Goal: Use online tool/utility

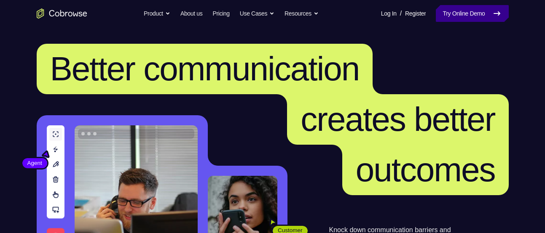
click at [484, 17] on link "Try Online Demo" at bounding box center [472, 13] width 72 height 17
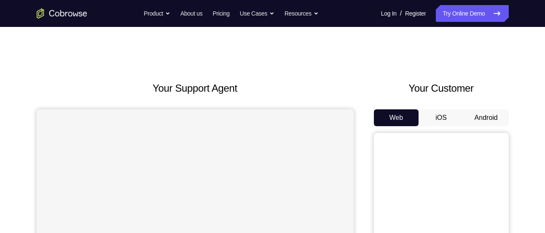
click at [489, 115] on button "Android" at bounding box center [485, 118] width 45 height 17
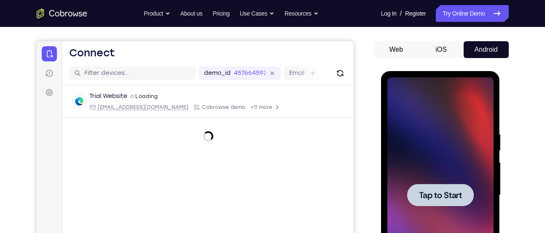
click at [433, 174] on div at bounding box center [440, 196] width 106 height 236
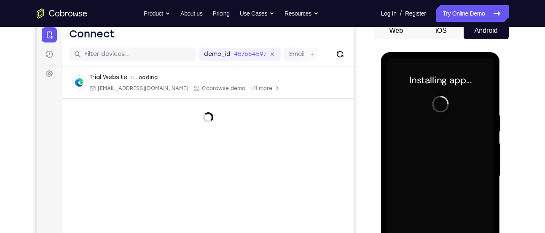
scroll to position [83, 0]
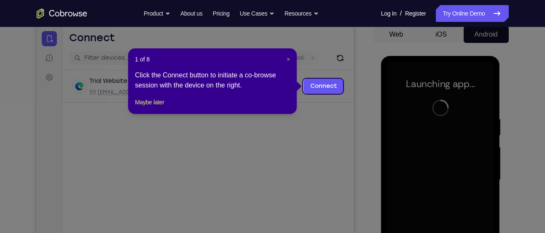
click at [287, 60] on span "×" at bounding box center [288, 59] width 3 height 7
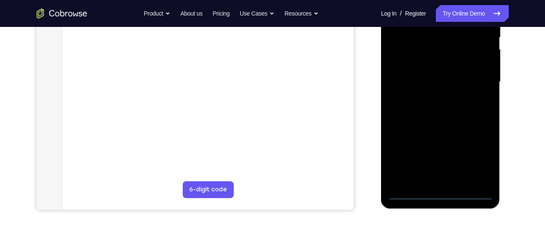
scroll to position [182, 0]
click at [440, 192] on div at bounding box center [440, 82] width 106 height 236
click at [478, 158] on div at bounding box center [440, 82] width 106 height 236
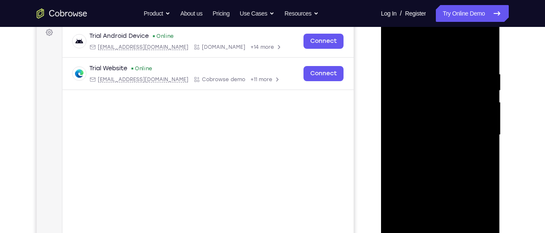
scroll to position [128, 0]
click at [415, 46] on div at bounding box center [440, 136] width 106 height 236
click at [477, 132] on div at bounding box center [440, 136] width 106 height 236
click at [429, 153] on div at bounding box center [440, 136] width 106 height 236
click at [449, 125] on div at bounding box center [440, 136] width 106 height 236
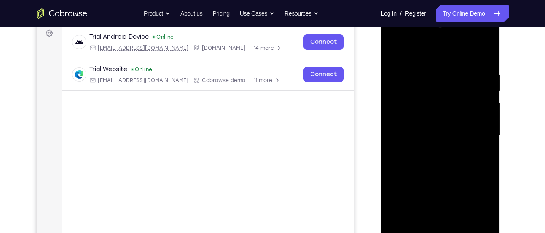
click at [448, 118] on div at bounding box center [440, 136] width 106 height 236
click at [439, 134] on div at bounding box center [440, 136] width 106 height 236
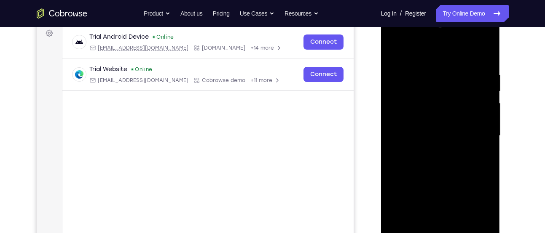
click at [443, 159] on div at bounding box center [440, 136] width 106 height 236
click at [438, 164] on div at bounding box center [440, 136] width 106 height 236
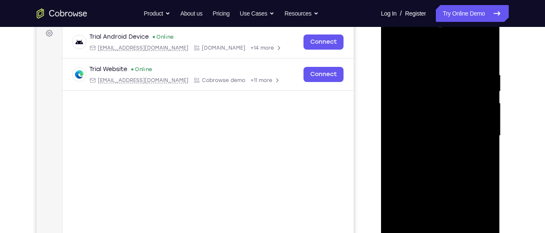
click at [438, 164] on div at bounding box center [440, 136] width 106 height 236
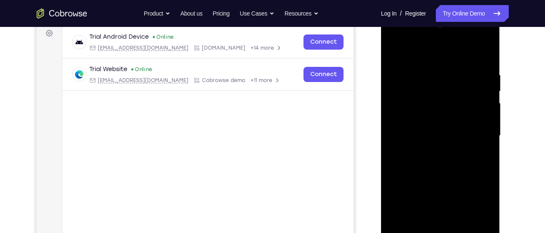
click at [438, 164] on div at bounding box center [440, 136] width 106 height 236
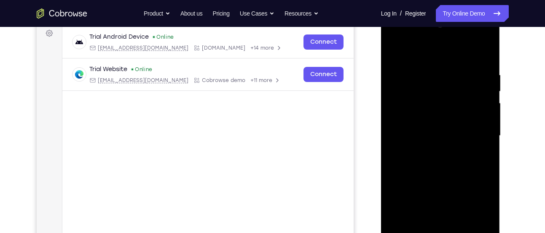
click at [438, 164] on div at bounding box center [440, 136] width 106 height 236
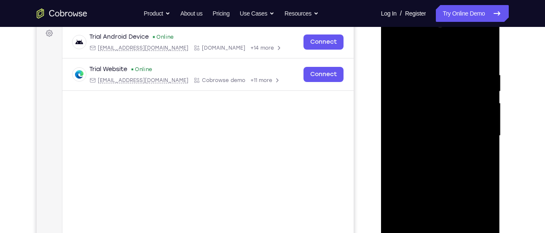
click at [438, 164] on div at bounding box center [440, 136] width 106 height 236
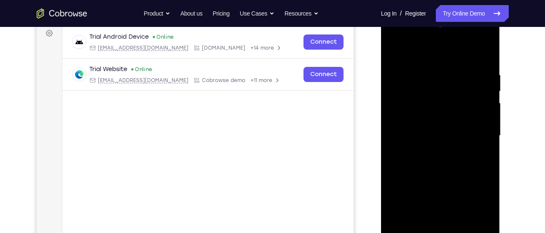
click at [438, 164] on div at bounding box center [440, 136] width 106 height 236
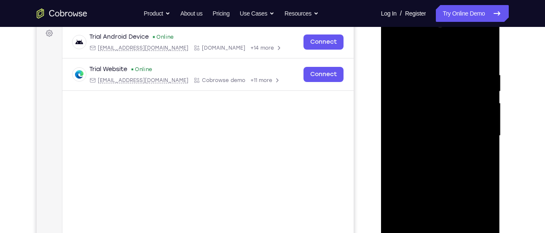
click at [438, 164] on div at bounding box center [440, 136] width 106 height 236
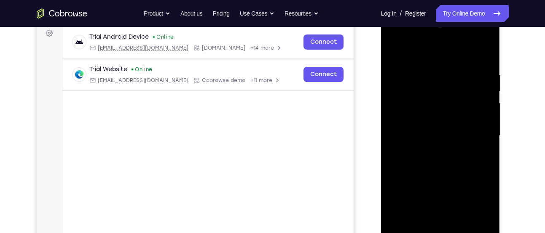
click at [438, 164] on div at bounding box center [440, 136] width 106 height 236
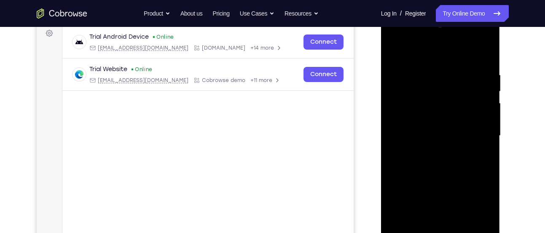
click at [438, 164] on div at bounding box center [440, 136] width 106 height 236
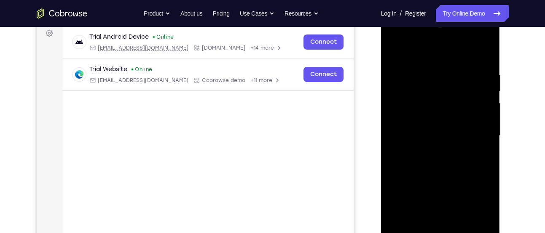
click at [438, 164] on div at bounding box center [440, 136] width 106 height 236
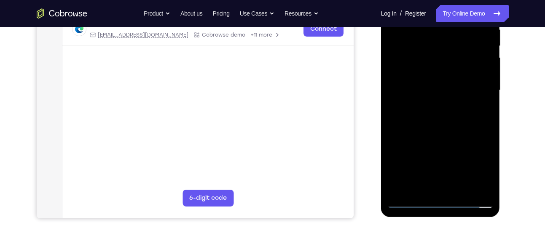
scroll to position [174, 0]
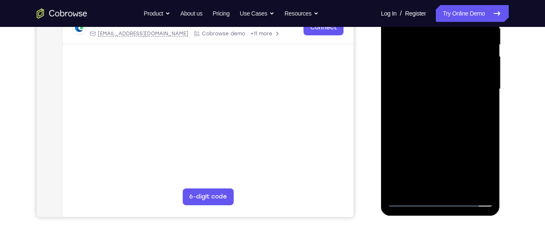
click at [443, 130] on div at bounding box center [440, 89] width 106 height 236
click at [461, 191] on div at bounding box center [440, 89] width 106 height 236
click at [437, 134] on div at bounding box center [440, 89] width 106 height 236
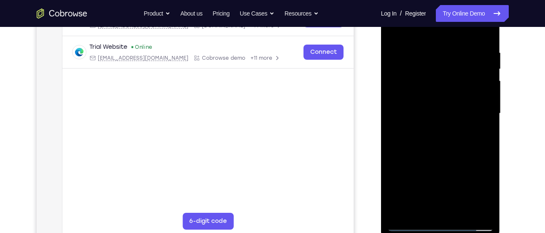
scroll to position [150, 0]
click at [399, 55] on div at bounding box center [440, 114] width 106 height 236
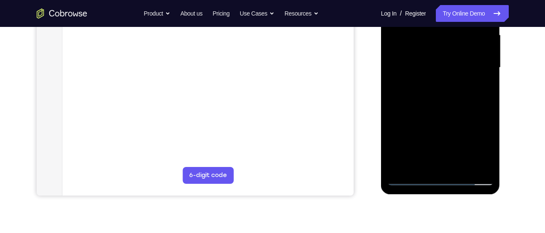
click at [440, 153] on div at bounding box center [440, 68] width 106 height 236
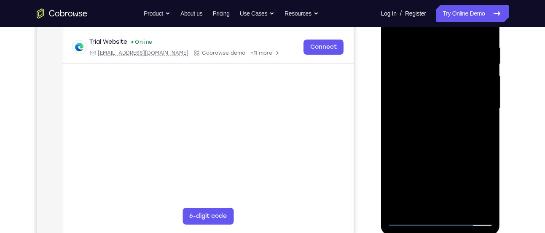
scroll to position [182, 0]
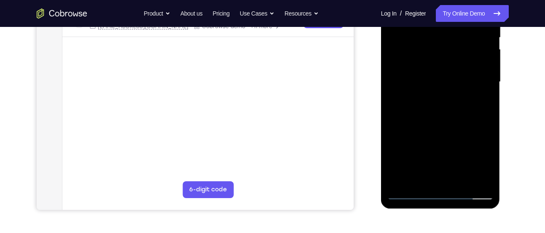
click at [418, 175] on div at bounding box center [440, 82] width 106 height 236
click at [484, 112] on div at bounding box center [440, 82] width 106 height 236
click at [487, 112] on div at bounding box center [440, 82] width 106 height 236
click at [439, 130] on div at bounding box center [440, 82] width 106 height 236
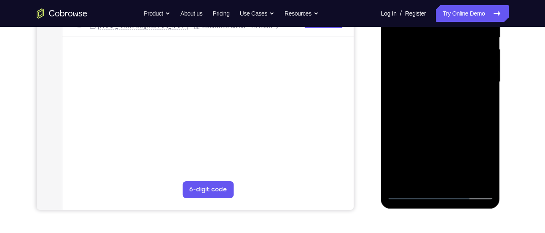
click at [411, 111] on div at bounding box center [440, 82] width 106 height 236
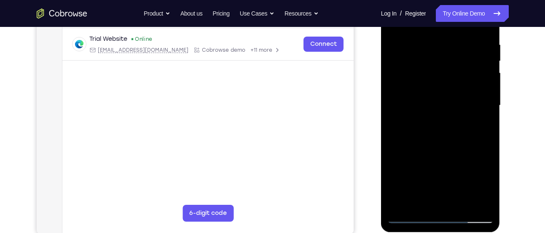
scroll to position [153, 0]
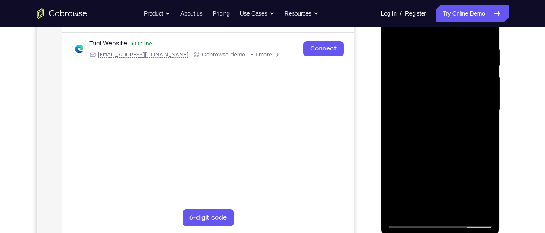
drag, startPoint x: 420, startPoint y: 175, endPoint x: 428, endPoint y: 77, distance: 98.1
click at [428, 77] on div at bounding box center [440, 110] width 106 height 236
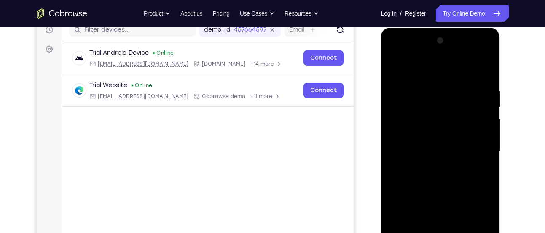
scroll to position [110, 0]
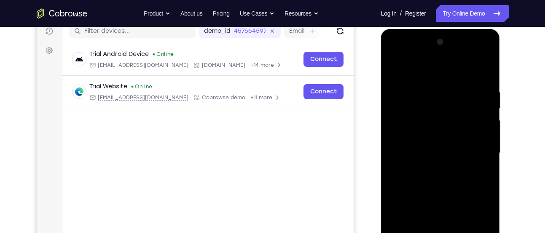
click at [485, 70] on div at bounding box center [440, 153] width 106 height 236
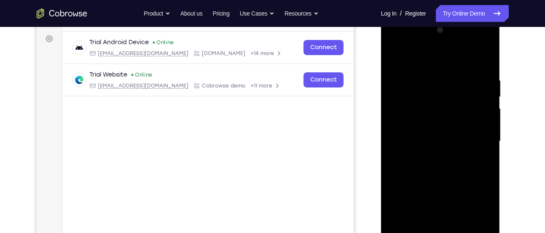
scroll to position [121, 0]
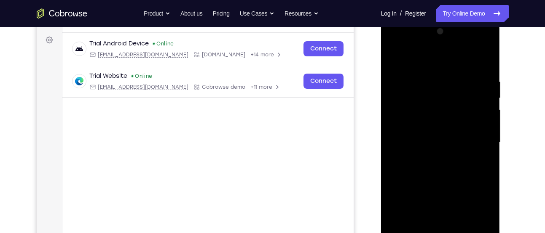
click at [395, 56] on div at bounding box center [440, 143] width 106 height 236
click at [425, 77] on div at bounding box center [440, 143] width 106 height 236
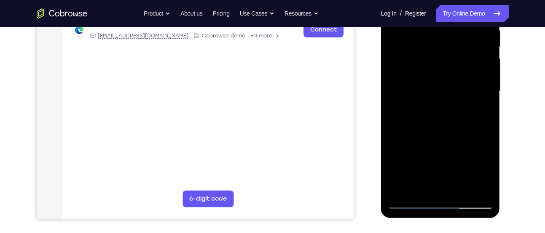
scroll to position [174, 0]
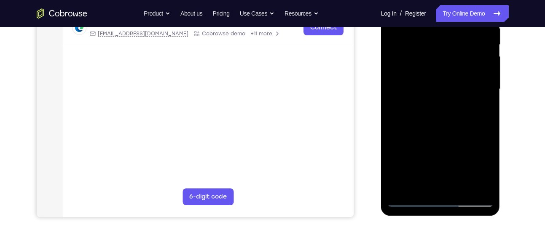
click at [472, 185] on div at bounding box center [440, 89] width 106 height 236
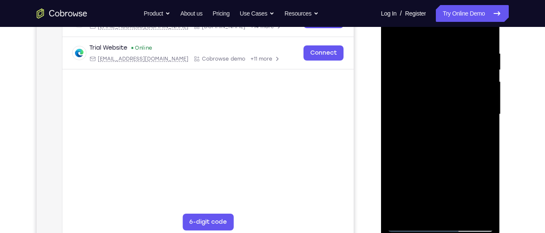
scroll to position [146, 0]
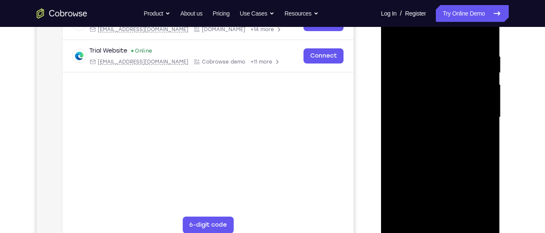
click at [479, 138] on div at bounding box center [440, 118] width 106 height 236
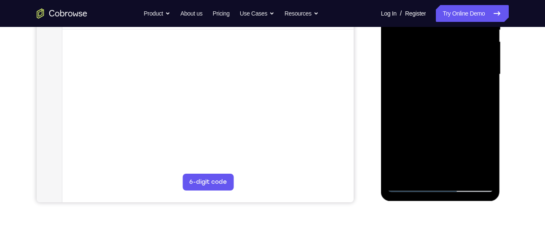
click at [472, 168] on div at bounding box center [440, 75] width 106 height 236
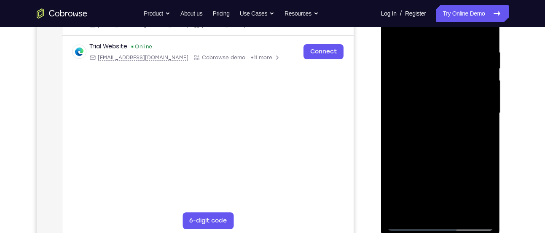
scroll to position [150, 0]
click at [479, 116] on div at bounding box center [440, 114] width 106 height 236
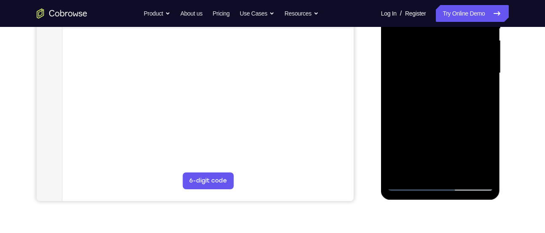
scroll to position [191, 0]
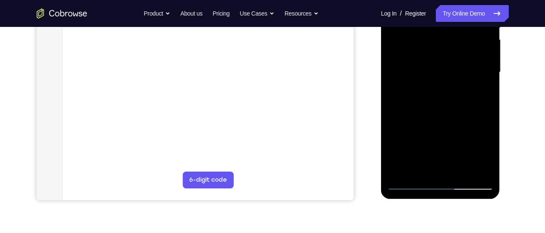
click at [474, 168] on div at bounding box center [440, 72] width 106 height 236
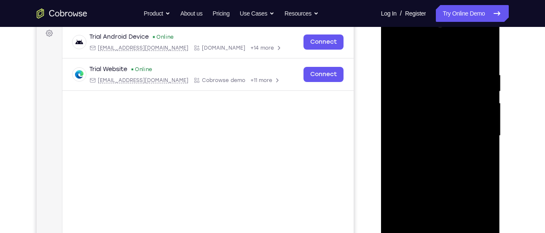
scroll to position [127, 0]
click at [480, 110] on div at bounding box center [440, 137] width 106 height 236
drag, startPoint x: 394, startPoint y: 114, endPoint x: 485, endPoint y: 106, distance: 91.7
click at [485, 106] on div at bounding box center [440, 137] width 106 height 236
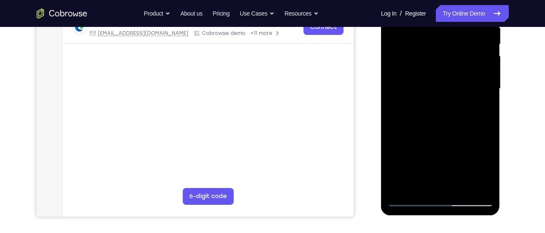
scroll to position [178, 0]
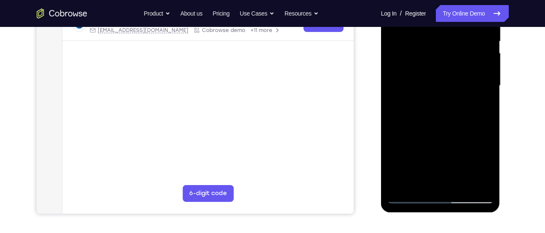
click at [435, 182] on div at bounding box center [440, 86] width 106 height 236
click at [421, 183] on div at bounding box center [440, 86] width 106 height 236
click at [453, 163] on div at bounding box center [440, 86] width 106 height 236
drag, startPoint x: 453, startPoint y: 163, endPoint x: 459, endPoint y: 162, distance: 6.8
click at [459, 162] on div at bounding box center [440, 86] width 106 height 236
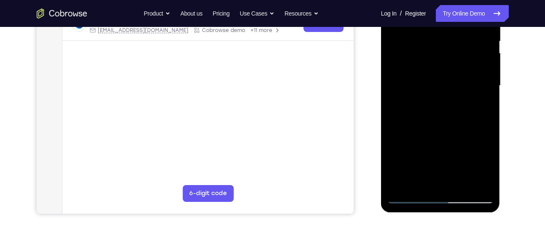
click at [459, 162] on div at bounding box center [440, 86] width 106 height 236
click at [450, 92] on div at bounding box center [440, 86] width 106 height 236
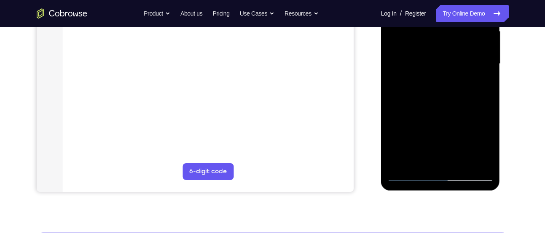
scroll to position [200, 0]
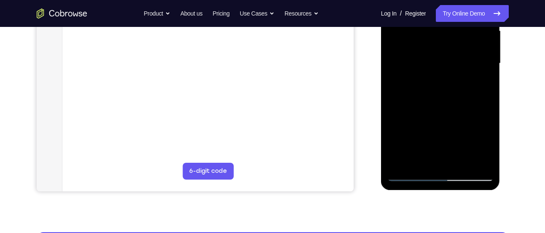
click at [458, 159] on div at bounding box center [440, 64] width 106 height 236
click at [479, 160] on div at bounding box center [440, 64] width 106 height 236
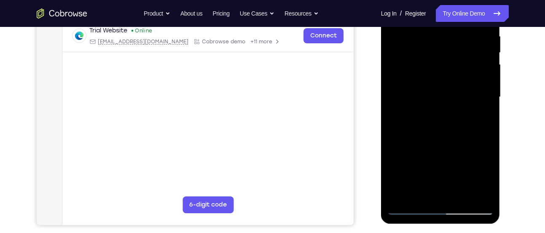
scroll to position [166, 0]
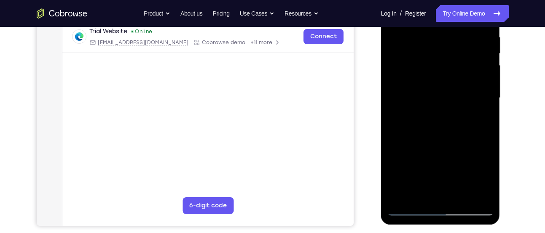
click at [480, 118] on div at bounding box center [440, 98] width 106 height 236
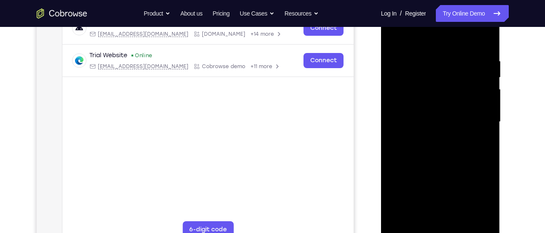
scroll to position [134, 0]
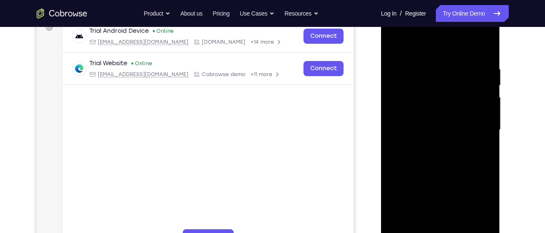
click at [480, 118] on div at bounding box center [440, 130] width 106 height 236
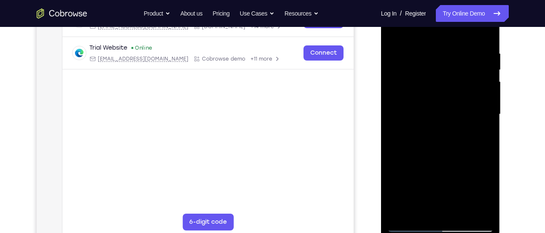
scroll to position [115, 0]
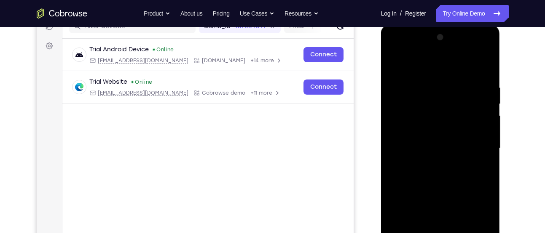
click at [480, 118] on div at bounding box center [440, 149] width 106 height 236
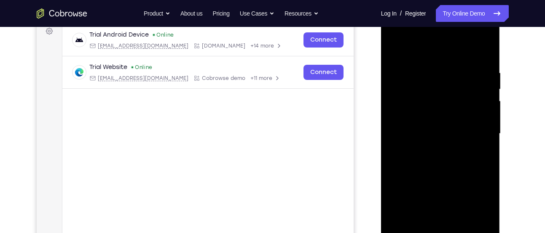
scroll to position [129, 0]
click at [480, 118] on div at bounding box center [440, 134] width 106 height 236
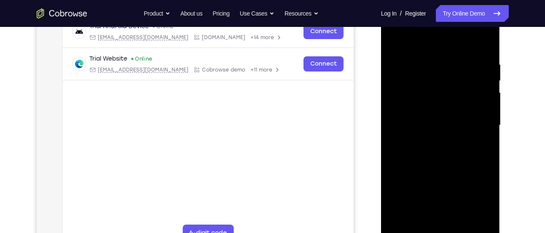
scroll to position [135, 0]
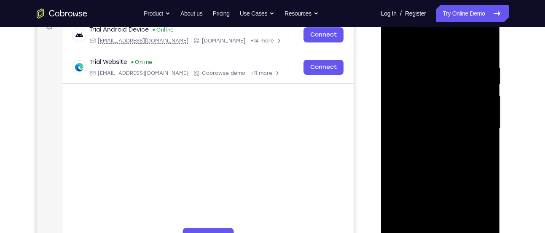
click at [480, 118] on div at bounding box center [440, 129] width 106 height 236
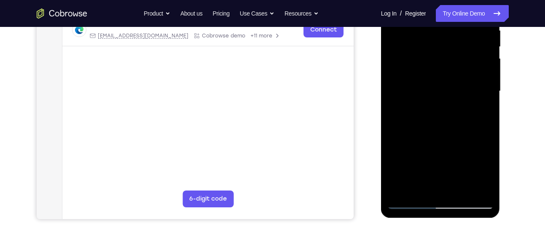
scroll to position [167, 0]
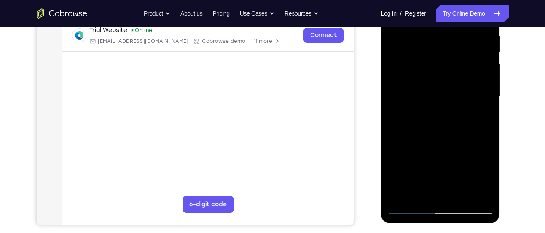
click at [480, 118] on div at bounding box center [440, 97] width 106 height 236
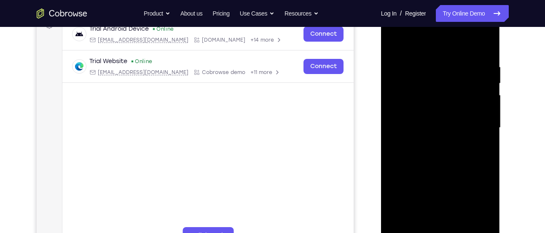
scroll to position [135, 0]
click at [481, 119] on div at bounding box center [440, 129] width 106 height 236
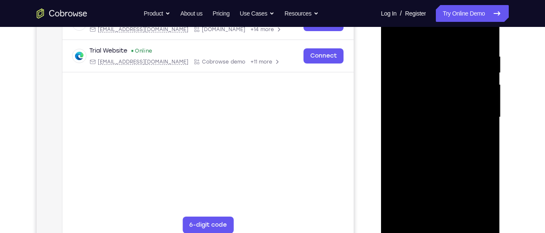
scroll to position [146, 0]
click at [484, 118] on div at bounding box center [440, 118] width 106 height 236
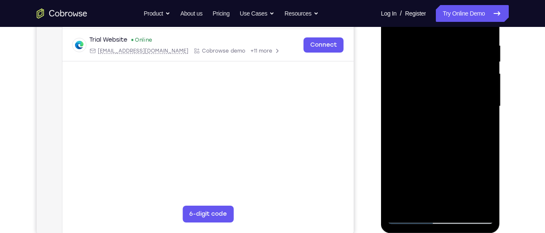
scroll to position [155, 0]
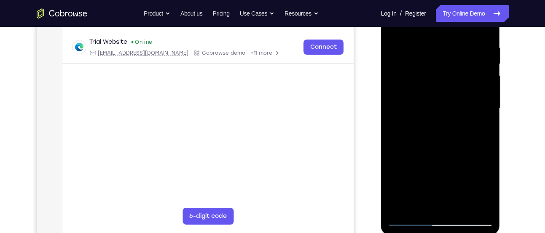
click at [484, 118] on div at bounding box center [440, 109] width 106 height 236
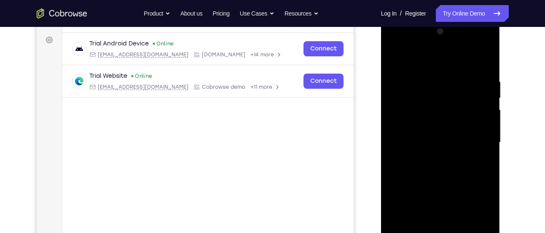
scroll to position [120, 0]
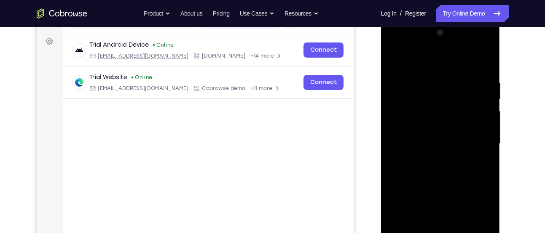
click at [484, 118] on div at bounding box center [440, 144] width 106 height 236
click at [488, 94] on div at bounding box center [440, 144] width 106 height 236
click at [483, 63] on div at bounding box center [440, 144] width 106 height 236
click at [486, 61] on div at bounding box center [440, 144] width 106 height 236
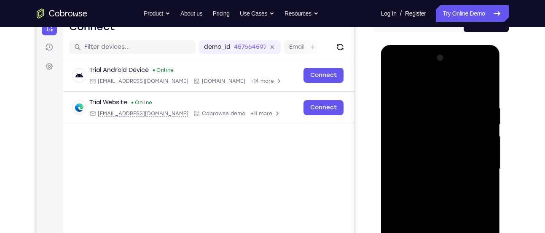
scroll to position [93, 0]
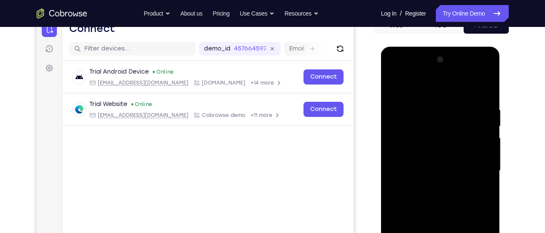
click at [396, 86] on div at bounding box center [440, 171] width 106 height 236
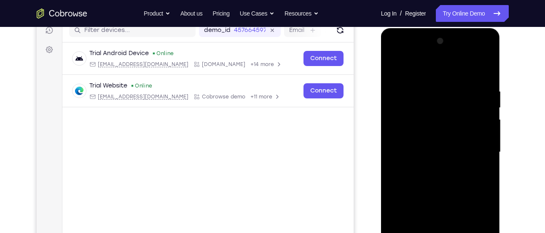
scroll to position [112, 0]
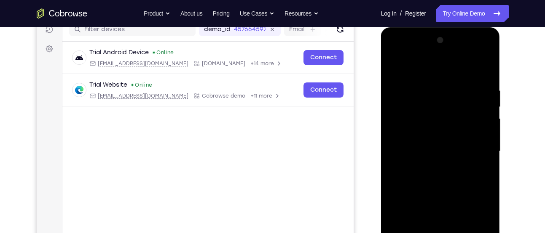
drag, startPoint x: 437, startPoint y: 104, endPoint x: 419, endPoint y: 174, distance: 72.3
click at [419, 174] on div at bounding box center [440, 152] width 106 height 236
click at [440, 100] on div at bounding box center [440, 152] width 106 height 236
drag, startPoint x: 440, startPoint y: 100, endPoint x: 423, endPoint y: 174, distance: 75.7
click at [423, 174] on div at bounding box center [440, 152] width 106 height 236
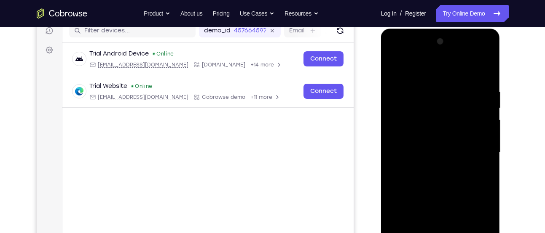
scroll to position [110, 0]
click at [484, 70] on div at bounding box center [440, 153] width 106 height 236
drag, startPoint x: 467, startPoint y: 98, endPoint x: 398, endPoint y: 97, distance: 69.1
click at [398, 97] on div at bounding box center [440, 153] width 106 height 236
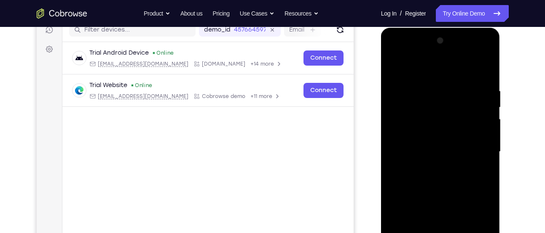
scroll to position [111, 0]
click at [416, 89] on div at bounding box center [440, 153] width 106 height 236
click at [483, 72] on div at bounding box center [440, 153] width 106 height 236
drag, startPoint x: 478, startPoint y: 91, endPoint x: 398, endPoint y: 73, distance: 82.0
click at [398, 73] on div at bounding box center [440, 153] width 106 height 236
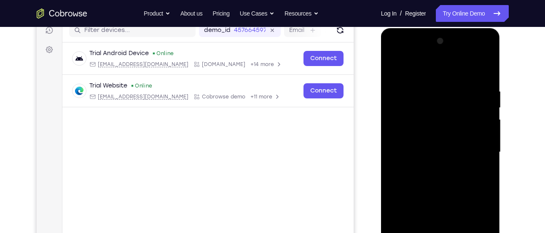
drag, startPoint x: 454, startPoint y: 94, endPoint x: 401, endPoint y: 90, distance: 53.6
click at [401, 90] on div at bounding box center [440, 153] width 106 height 236
drag, startPoint x: 457, startPoint y: 93, endPoint x: 388, endPoint y: 89, distance: 68.8
click at [388, 89] on div at bounding box center [440, 153] width 106 height 236
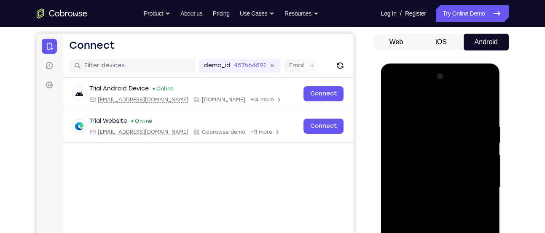
scroll to position [75, 0]
click at [506, 54] on div "Web iOS Android" at bounding box center [441, 175] width 135 height 283
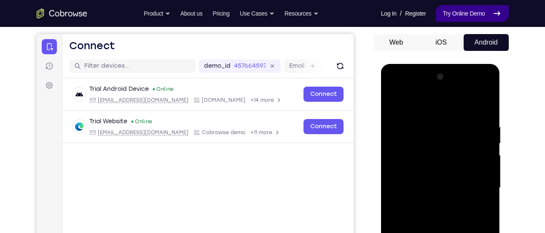
click at [478, 19] on link "Try Online Demo" at bounding box center [472, 13] width 72 height 17
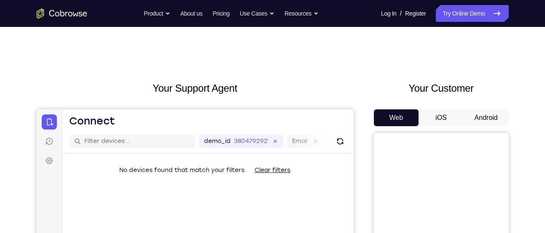
click at [479, 115] on button "Android" at bounding box center [485, 118] width 45 height 17
